Goal: Information Seeking & Learning: Learn about a topic

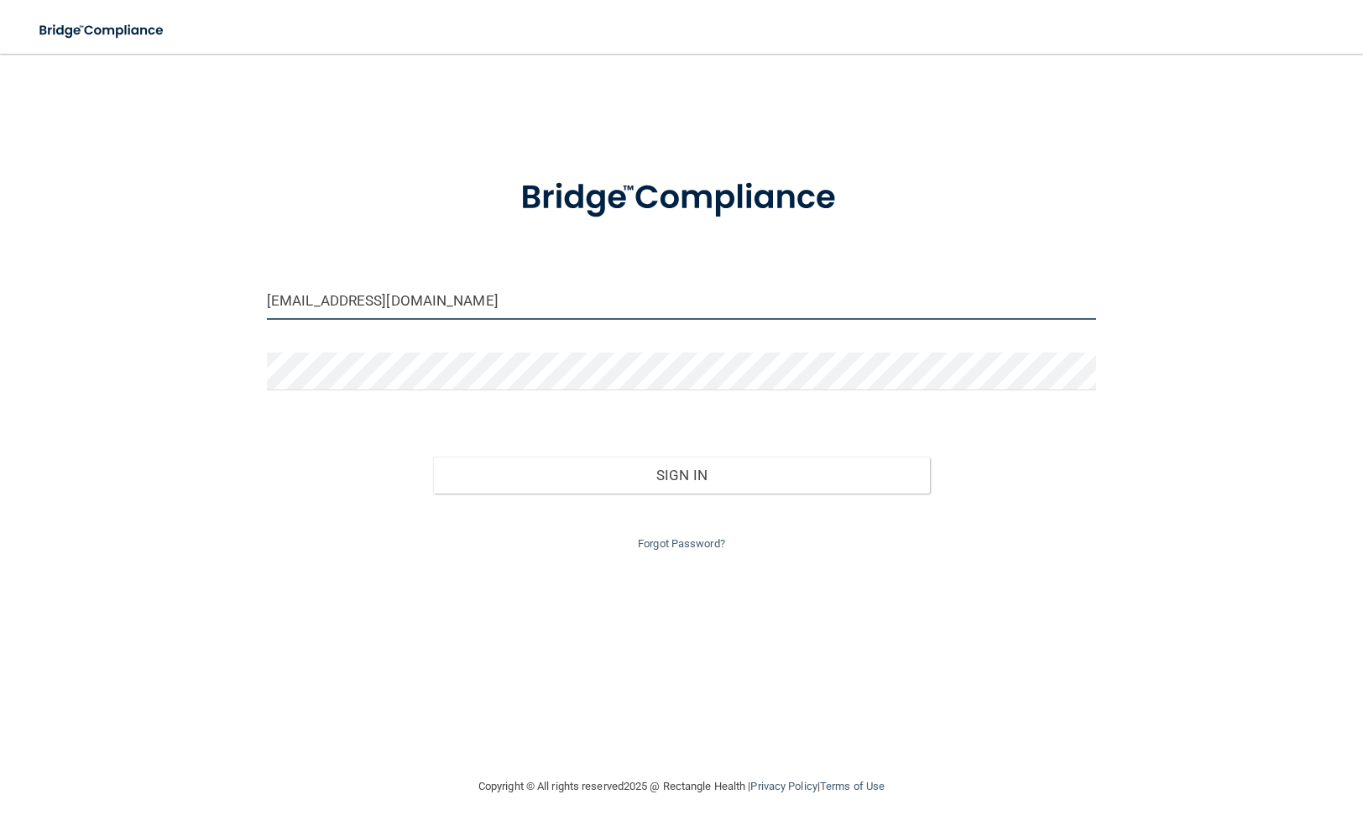
type input "[EMAIL_ADDRESS][DOMAIN_NAME]"
click at [542, 466] on button "Sign In" at bounding box center [682, 475] width 498 height 37
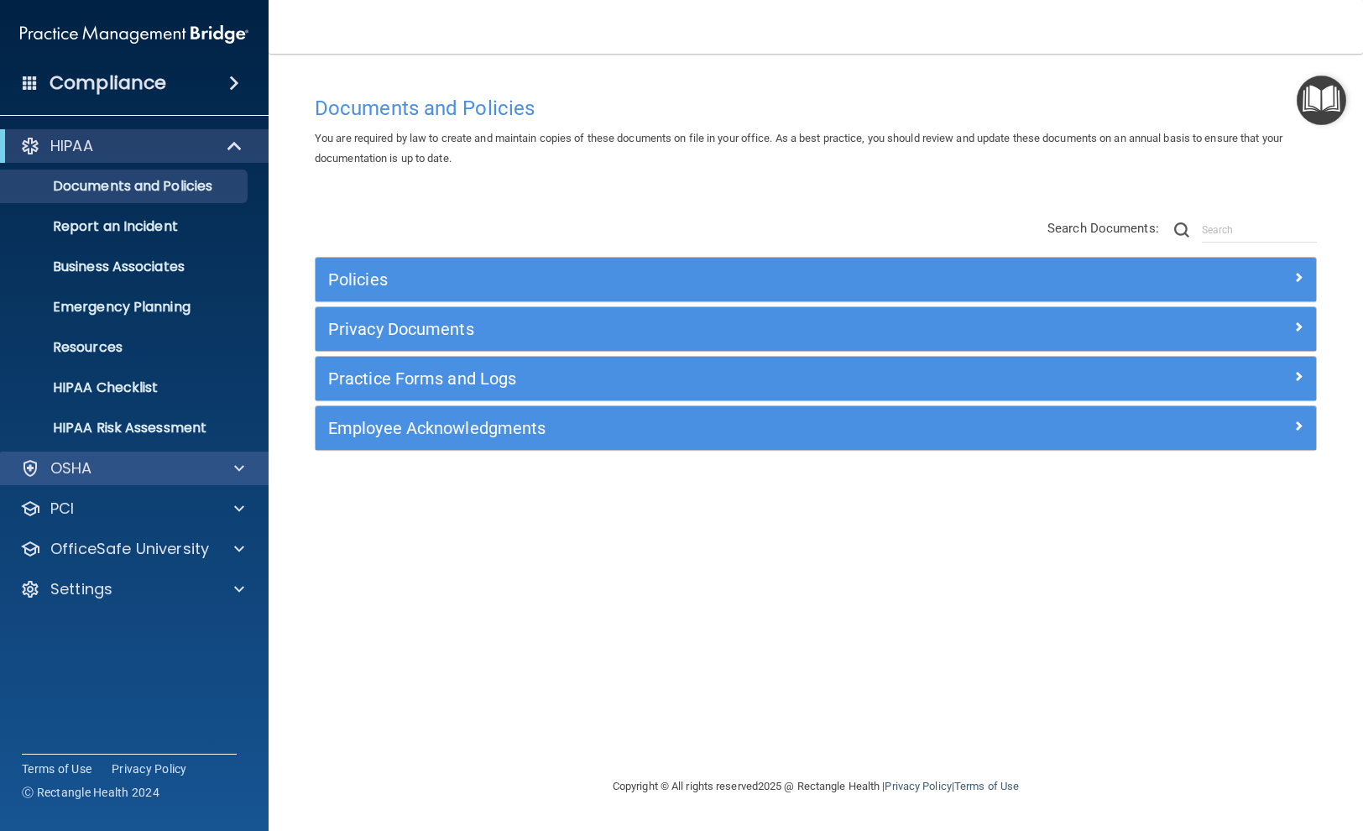
click at [128, 463] on div "OSHA" at bounding box center [112, 468] width 208 height 20
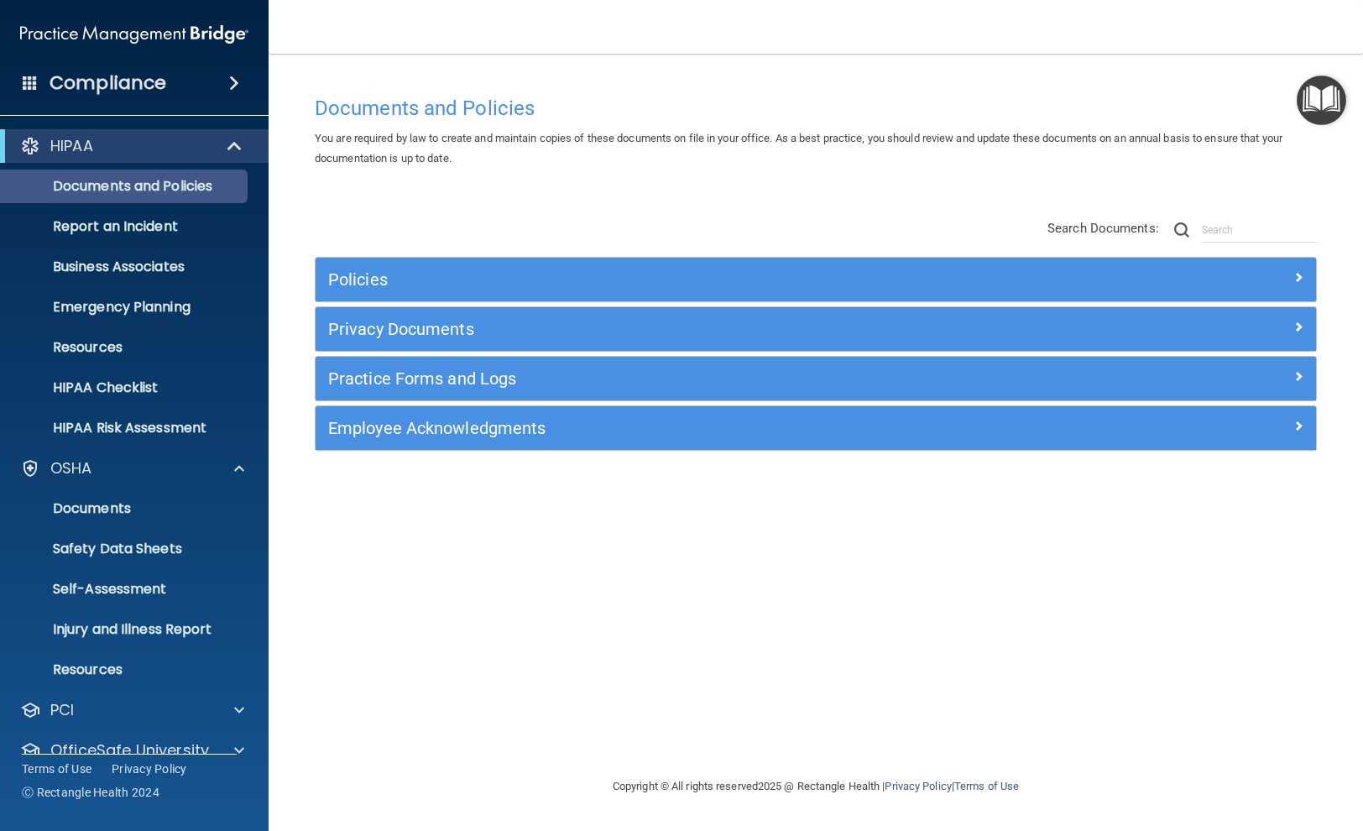
click at [140, 184] on p "Documents and Policies" at bounding box center [125, 186] width 229 height 17
click at [151, 73] on h4 "Compliance" at bounding box center [108, 83] width 117 height 24
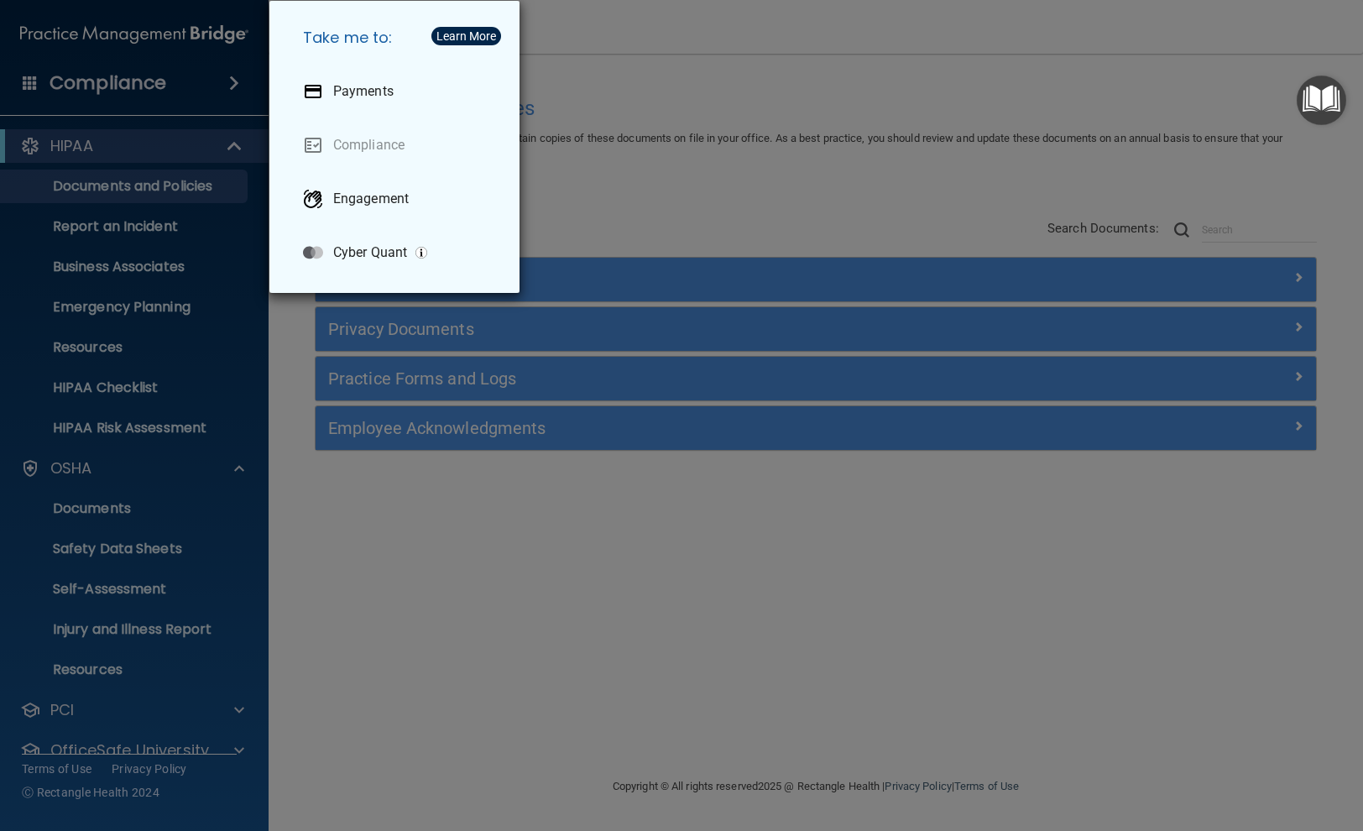
click at [152, 81] on div "Take me to: Payments Compliance Engagement Cyber Quant" at bounding box center [681, 415] width 1363 height 831
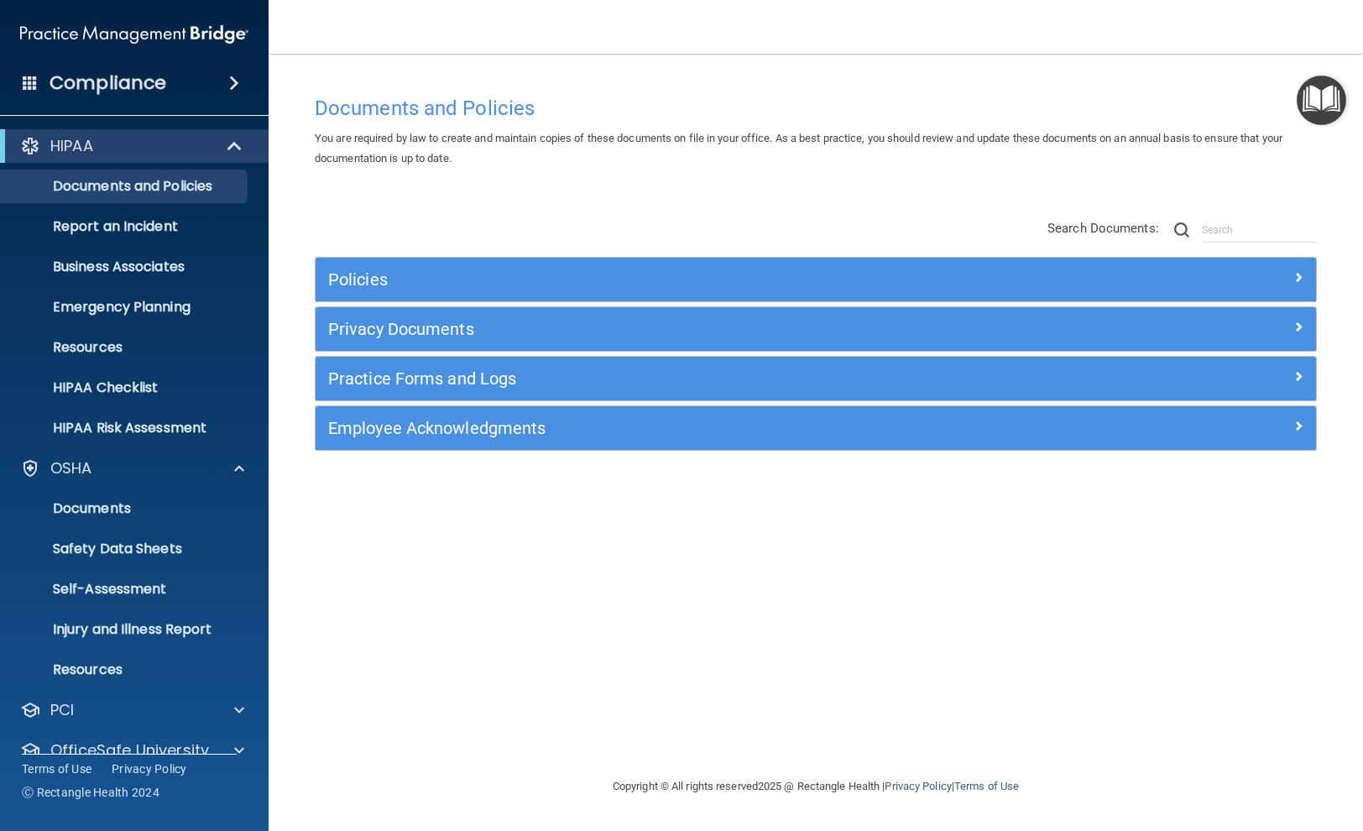
click at [152, 81] on h4 "Compliance" at bounding box center [108, 83] width 117 height 24
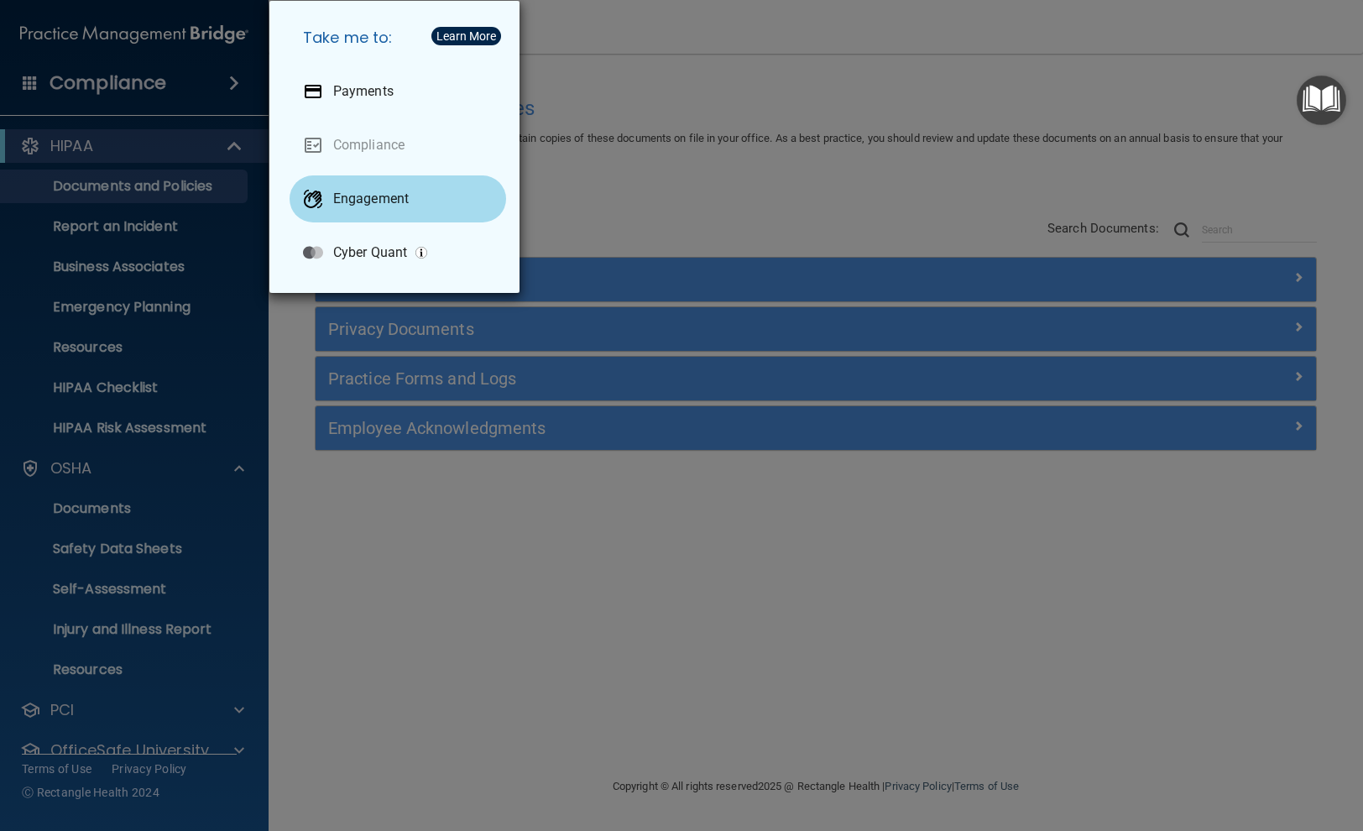
click at [338, 192] on p "Engagement" at bounding box center [371, 199] width 76 height 17
click at [261, 373] on div "Take me to: Payments Compliance Engagement Cyber Quant" at bounding box center [681, 415] width 1363 height 831
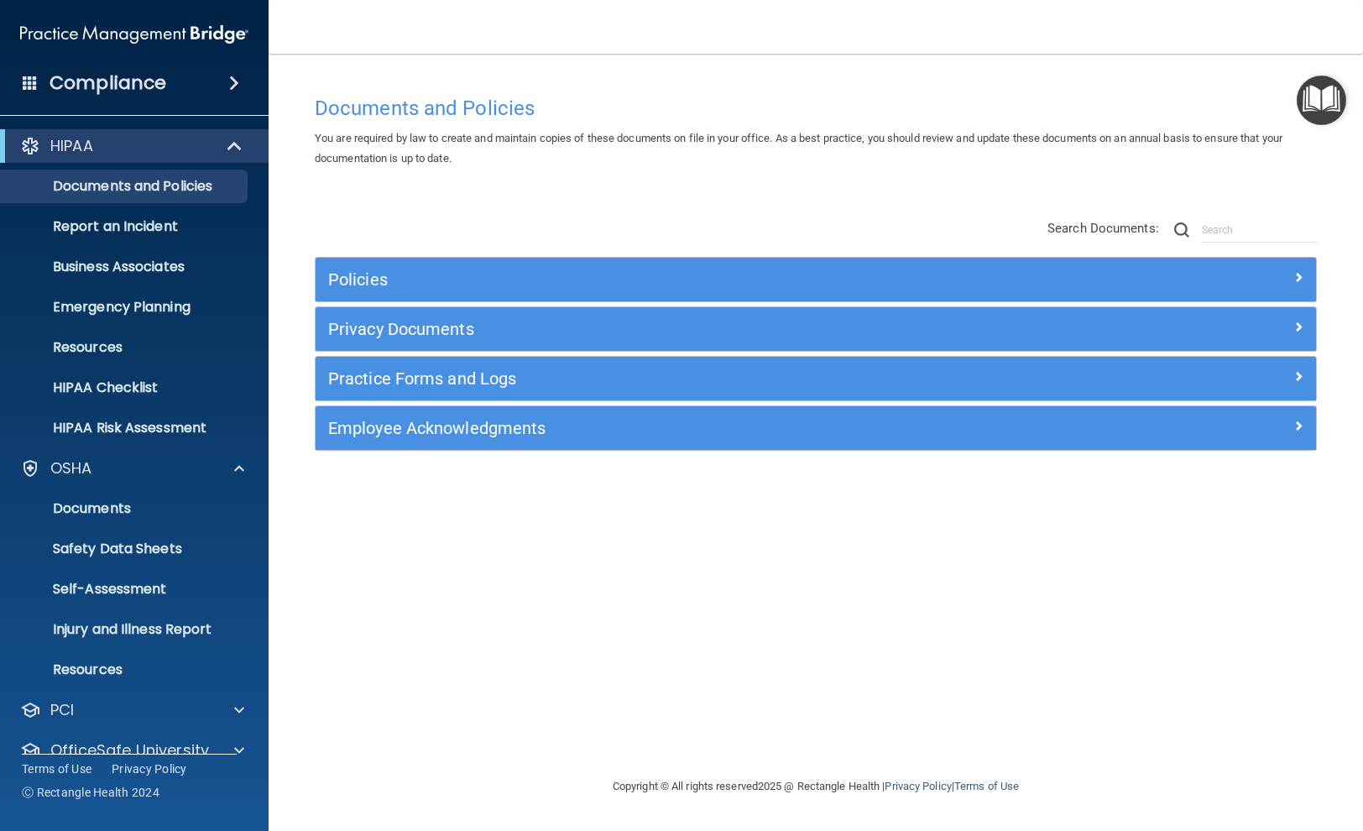
click at [232, 149] on span at bounding box center [236, 146] width 14 height 20
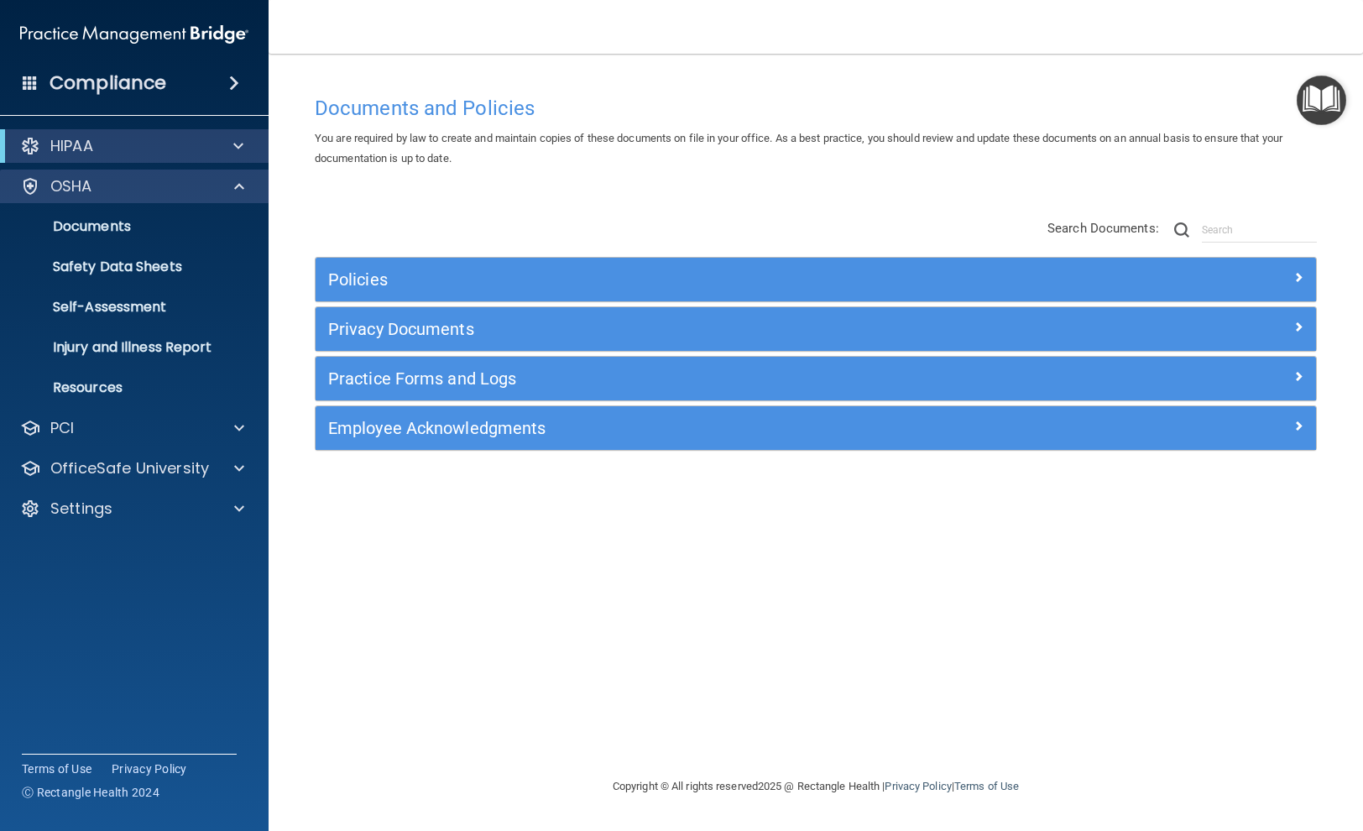
click at [239, 185] on span at bounding box center [239, 186] width 10 height 20
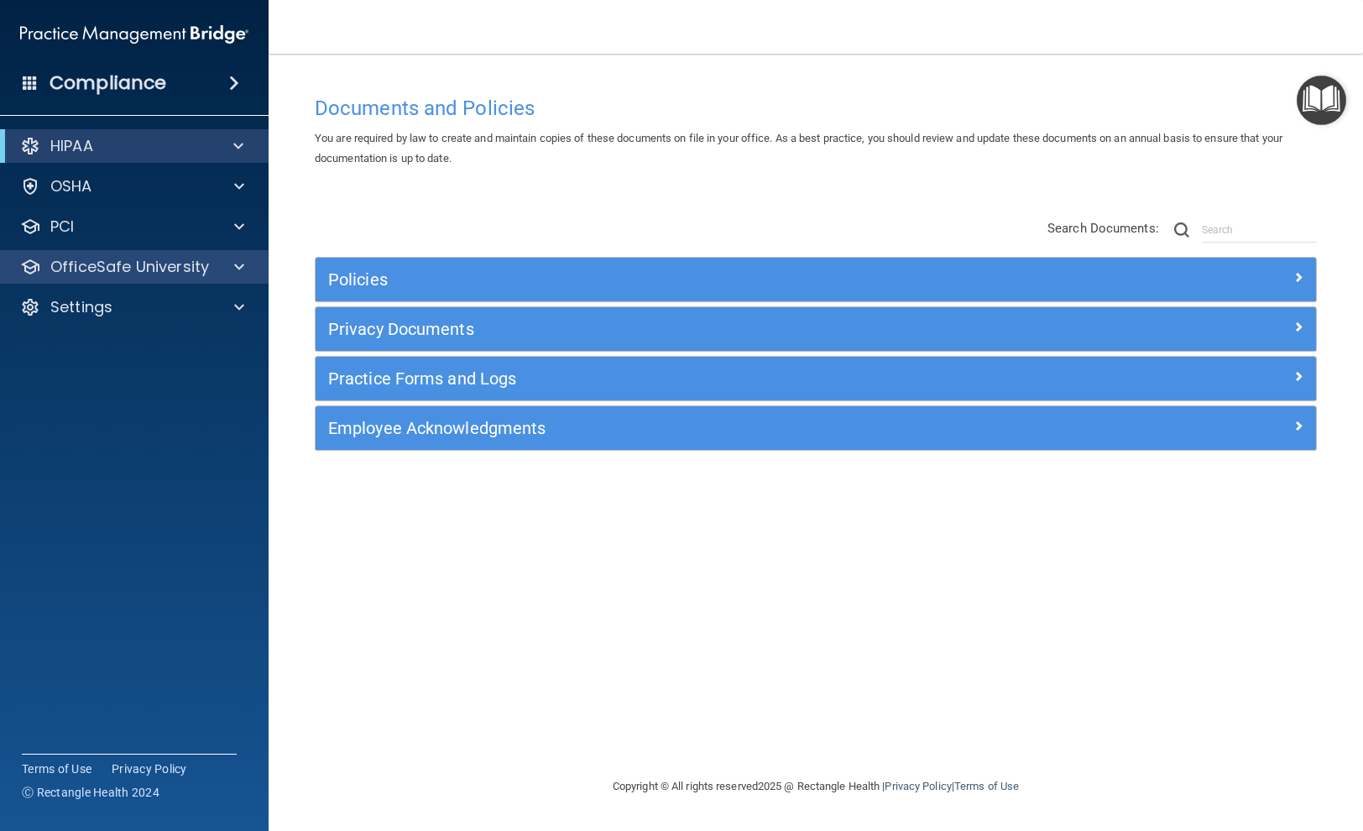
click at [208, 266] on div "OfficeSafe University" at bounding box center [112, 267] width 208 height 20
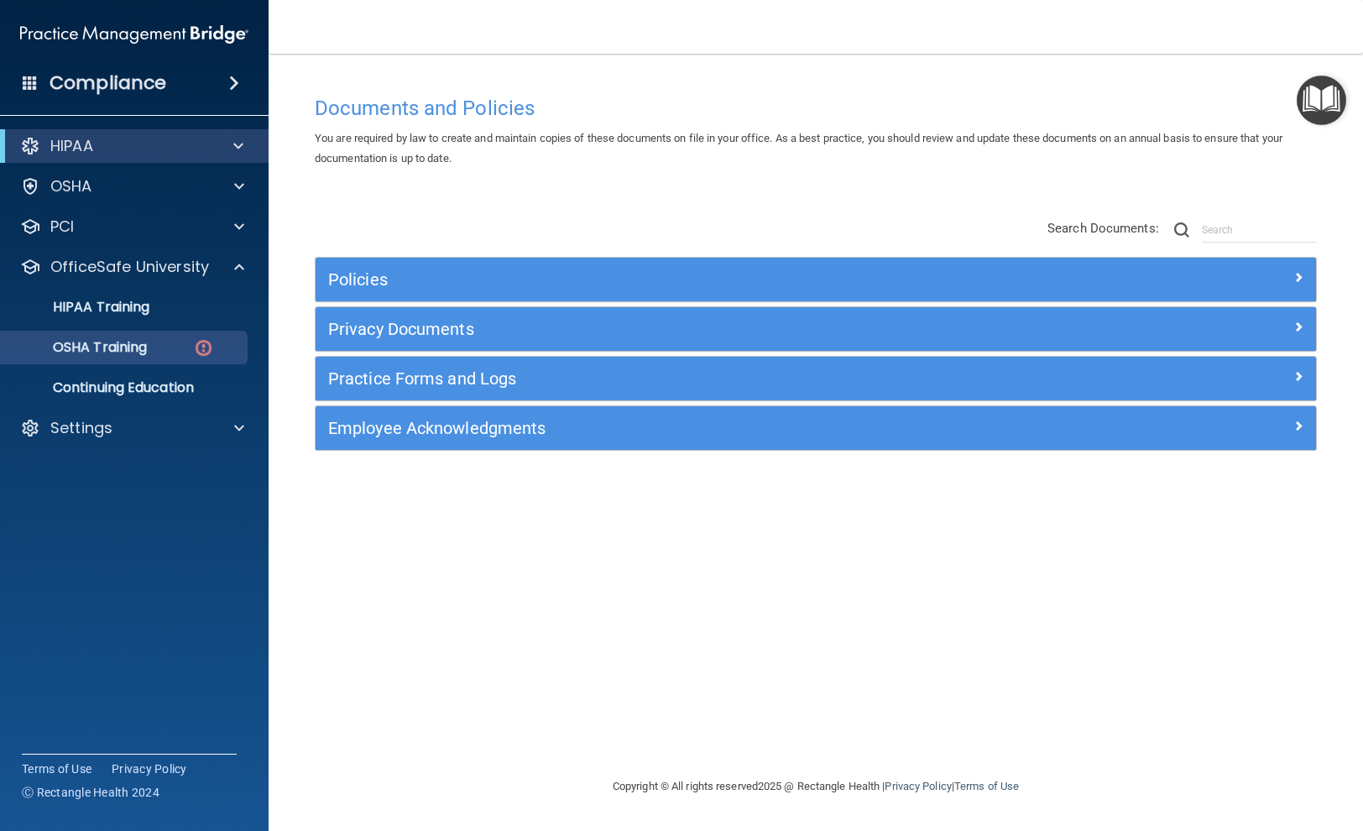
click at [124, 348] on p "OSHA Training" at bounding box center [79, 347] width 136 height 17
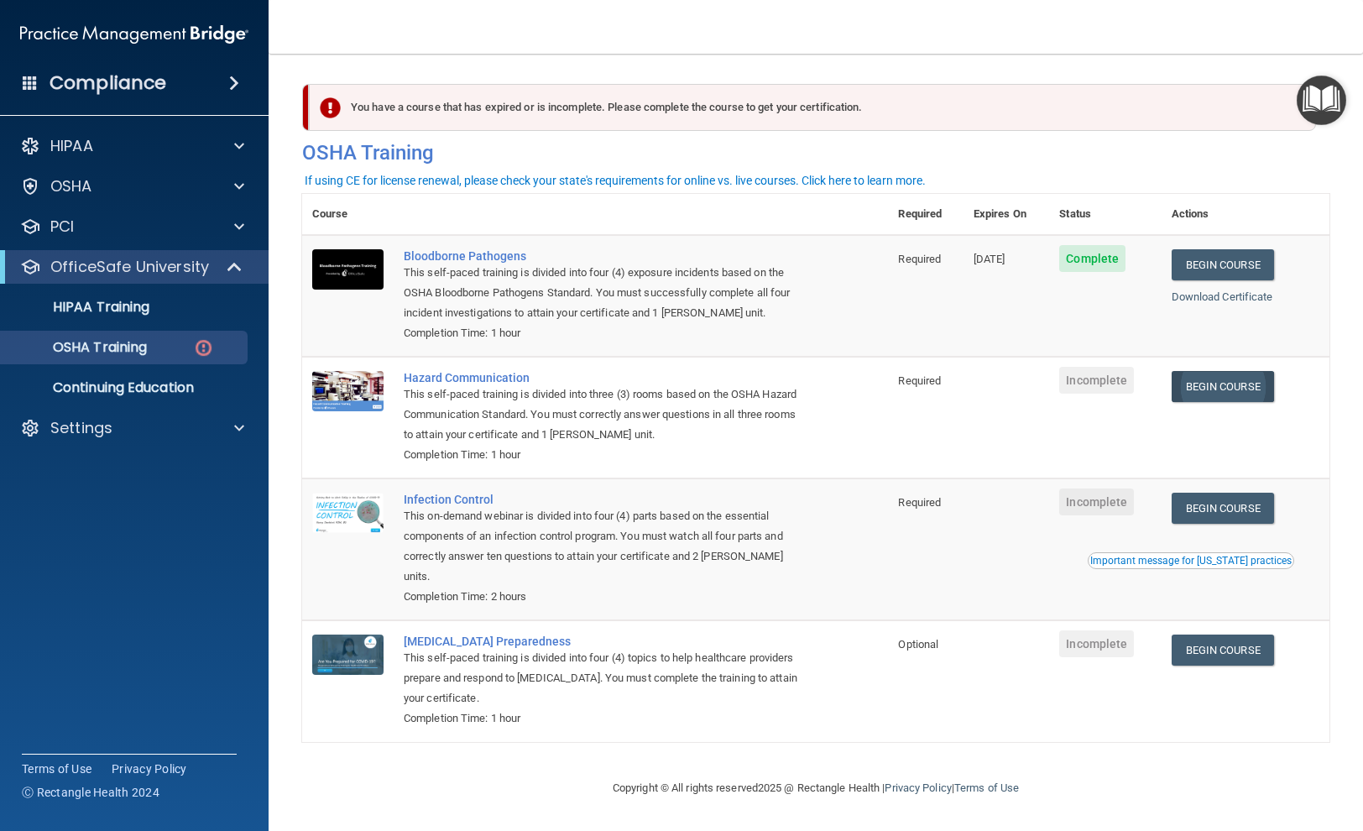
click at [1240, 378] on link "Begin Course" at bounding box center [1223, 386] width 102 height 31
click at [1214, 378] on link "Begin Course" at bounding box center [1223, 386] width 102 height 31
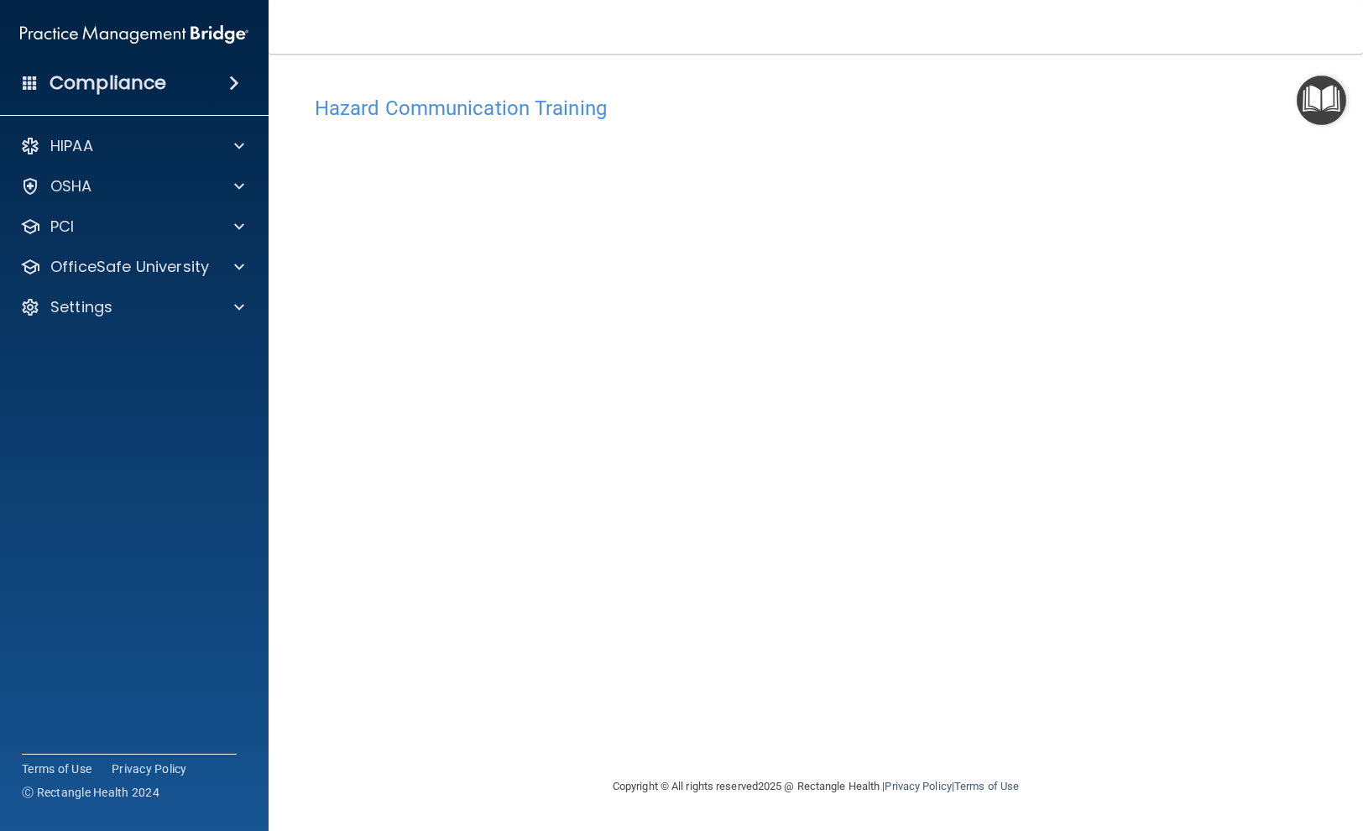
click at [1314, 104] on img "Open Resource Center" at bounding box center [1322, 101] width 50 height 50
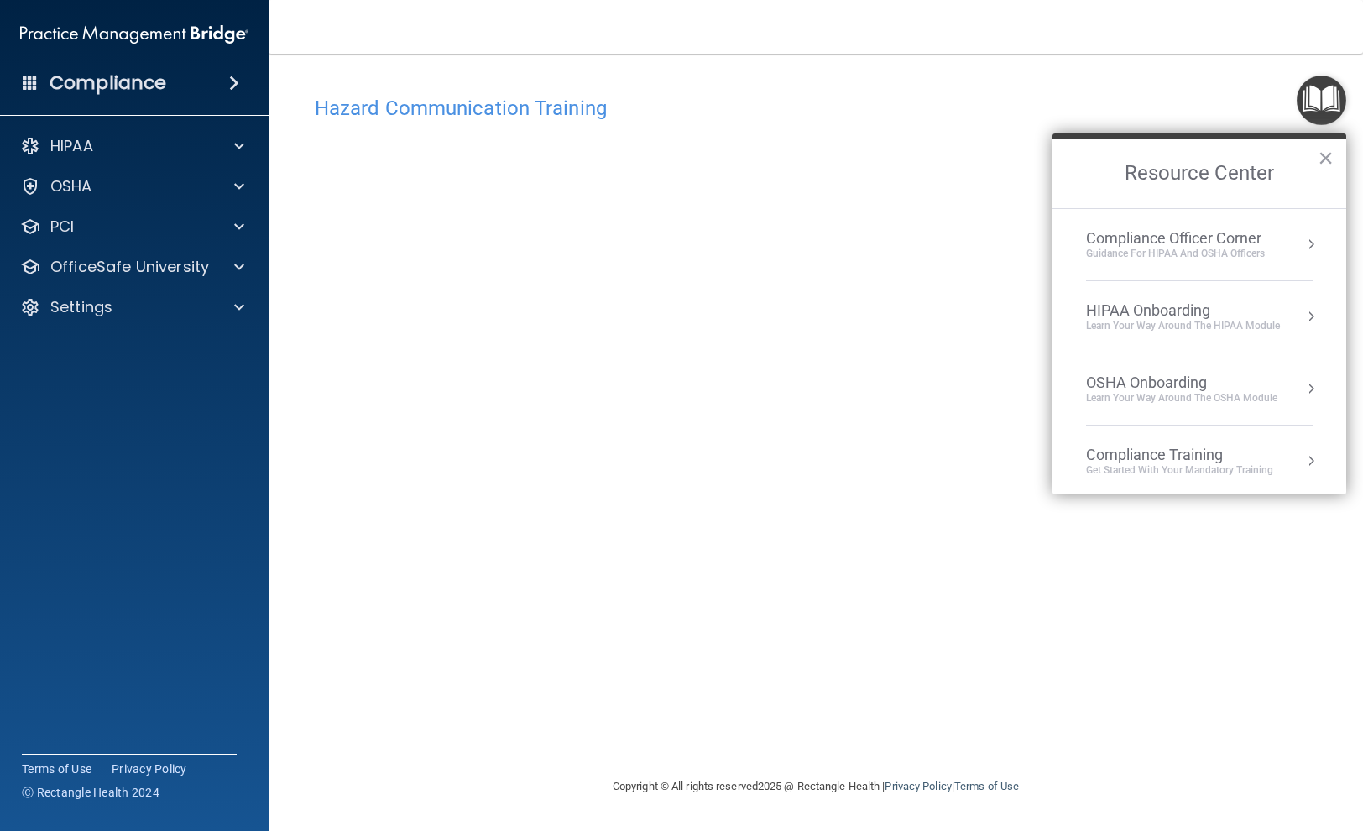
click at [831, 87] on div "Hazard Communication Training" at bounding box center [816, 107] width 1028 height 41
click at [1321, 161] on button "×" at bounding box center [1326, 157] width 16 height 27
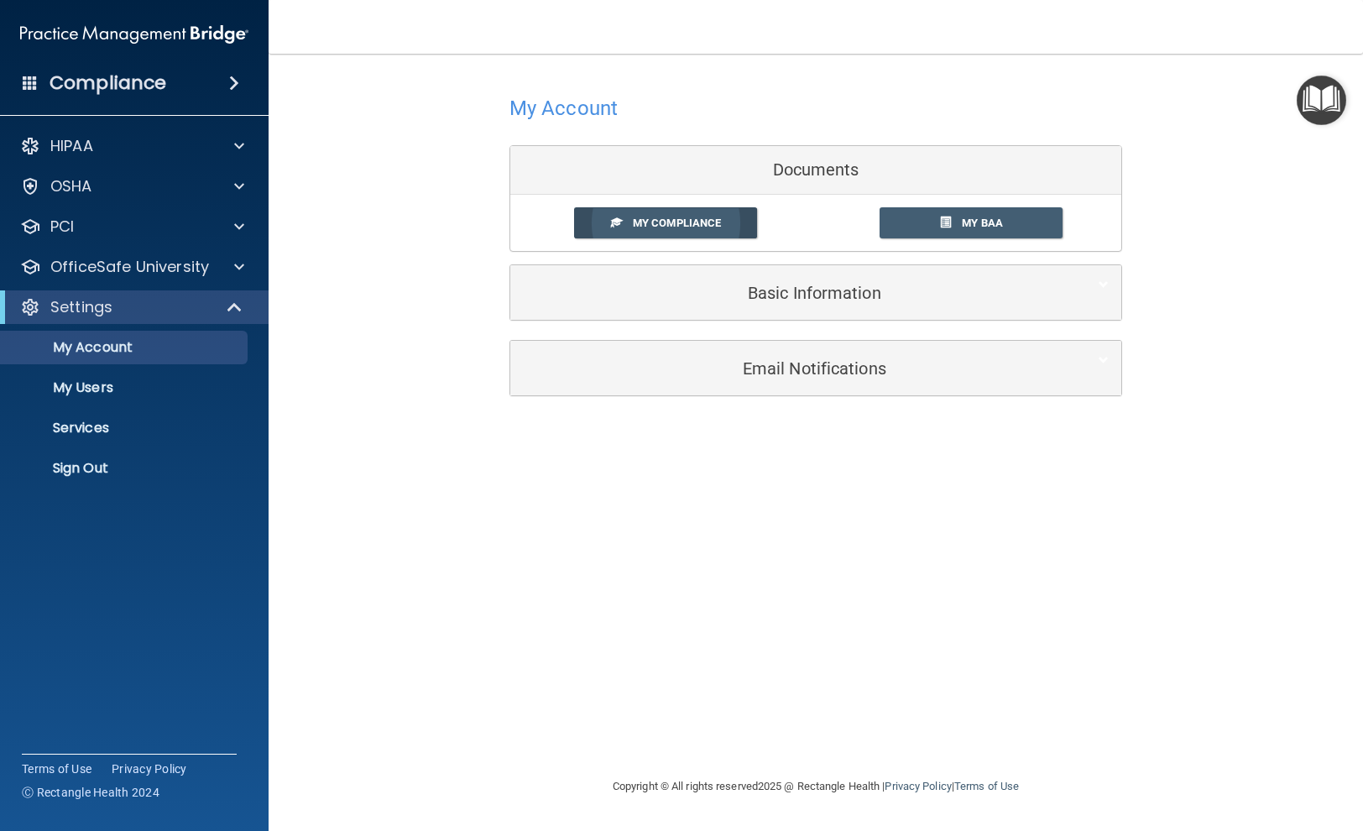
click at [709, 221] on span "My Compliance" at bounding box center [677, 223] width 88 height 13
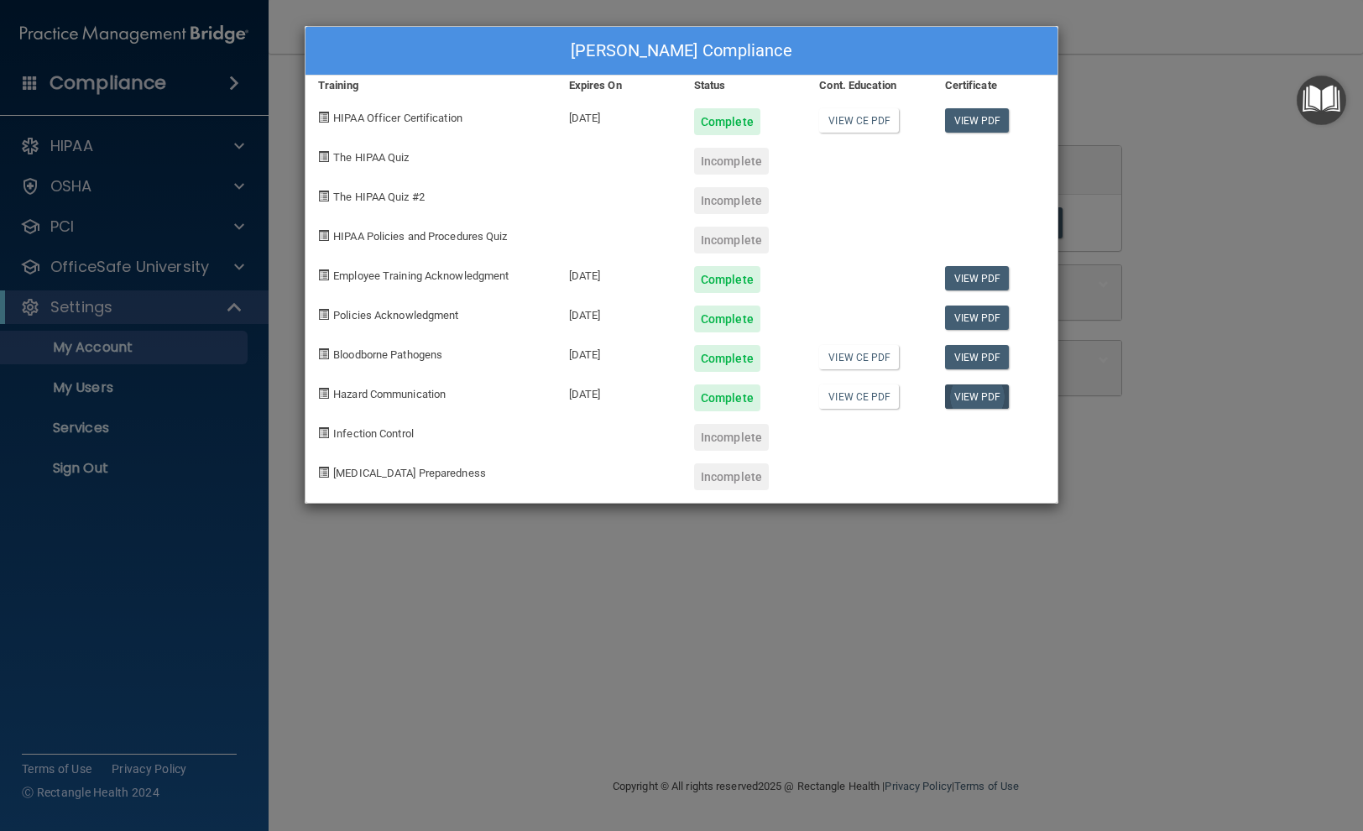
click at [988, 391] on link "View PDF" at bounding box center [977, 397] width 65 height 24
click at [861, 395] on link "View CE PDF" at bounding box center [859, 397] width 80 height 24
